Goal: Navigation & Orientation: Find specific page/section

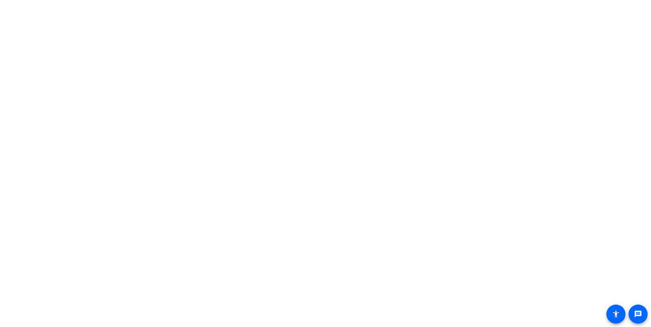
click at [203, 78] on body "message accessibility" at bounding box center [325, 163] width 651 height 327
